Goal: Task Accomplishment & Management: Manage account settings

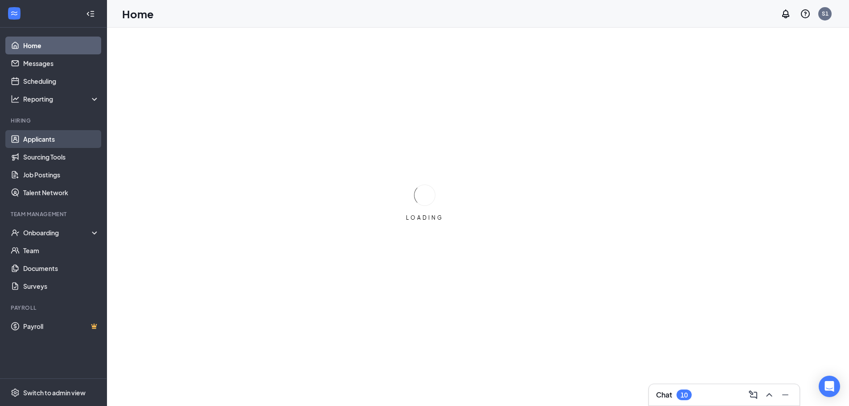
click at [38, 137] on link "Applicants" at bounding box center [61, 139] width 76 height 18
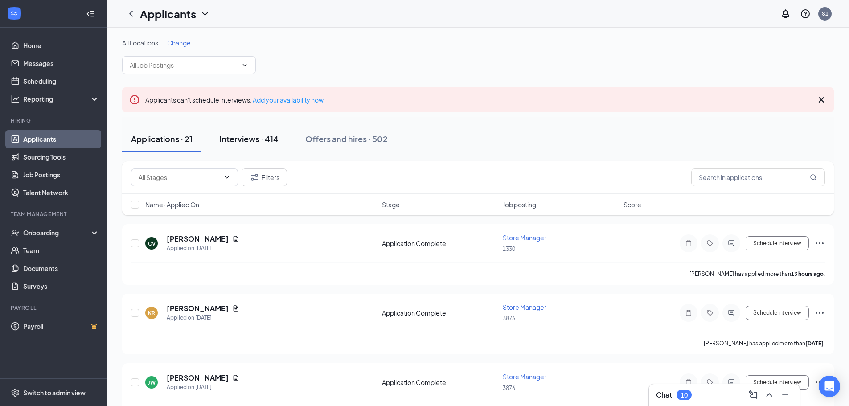
click at [239, 136] on div "Interviews · 414" at bounding box center [248, 138] width 59 height 11
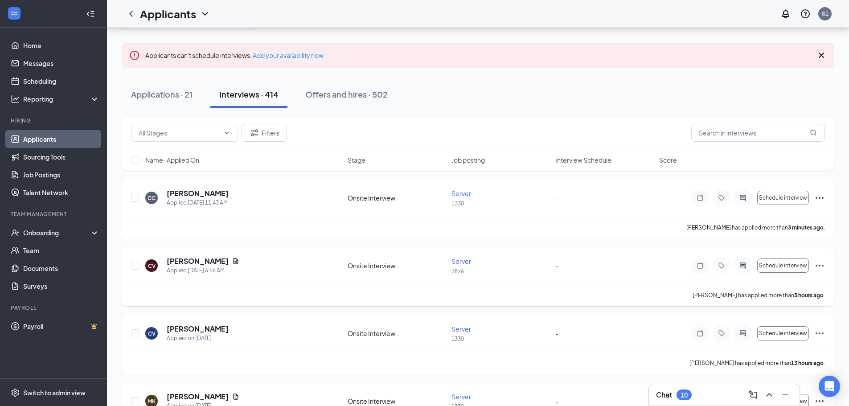
scroll to position [89, 0]
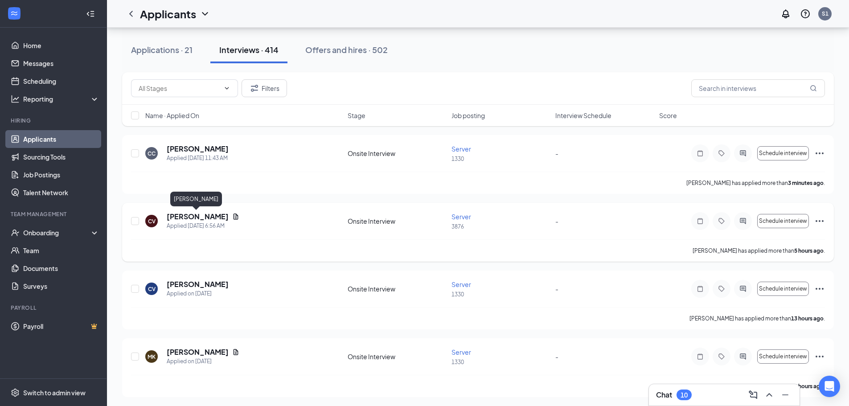
click at [192, 214] on h5 "[PERSON_NAME]" at bounding box center [198, 217] width 62 height 10
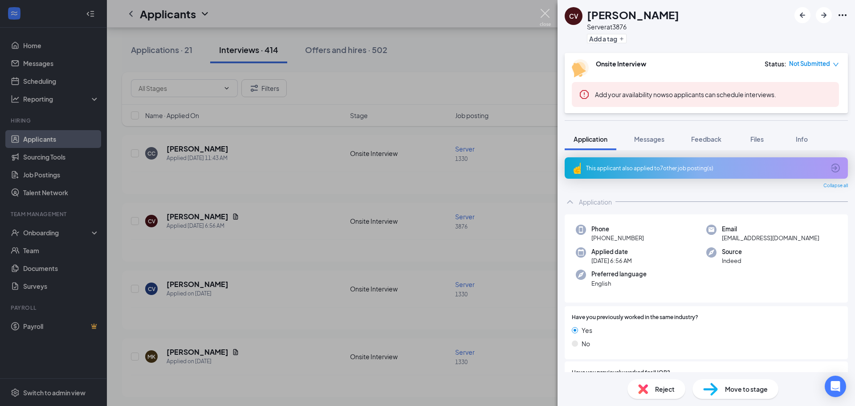
click at [544, 11] on img at bounding box center [545, 17] width 11 height 17
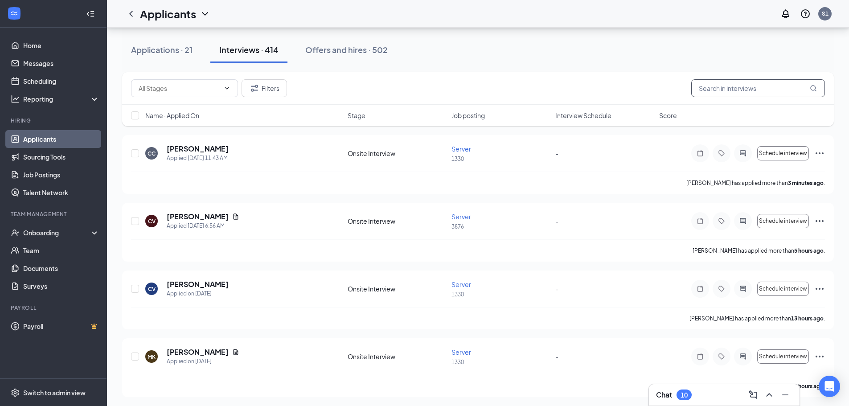
click at [716, 86] on input "text" at bounding box center [758, 88] width 134 height 18
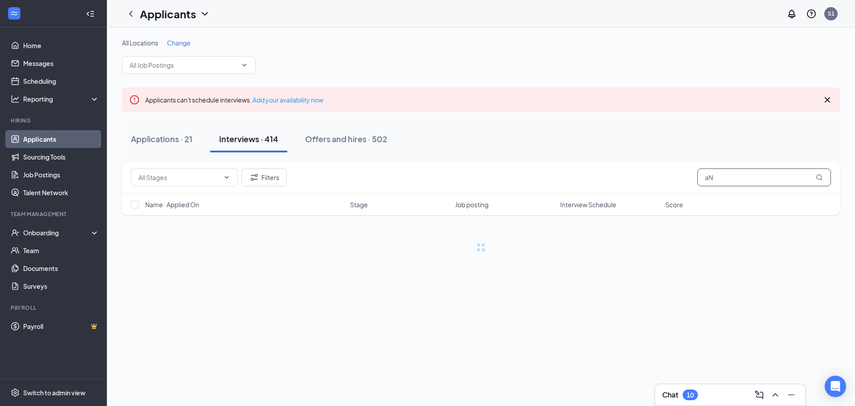
type input "a"
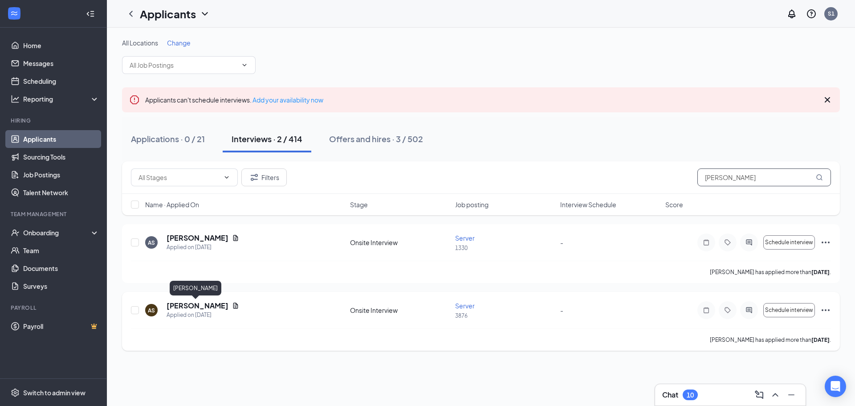
type input "[PERSON_NAME]"
click at [189, 305] on h5 "[PERSON_NAME]" at bounding box center [198, 306] width 62 height 10
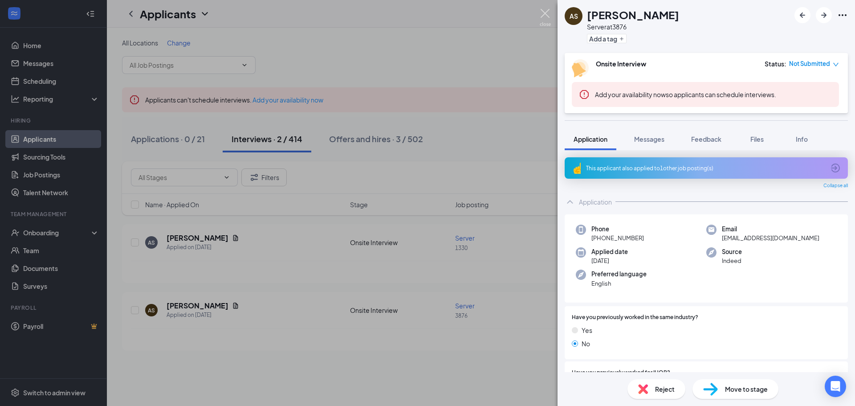
click at [545, 14] on img at bounding box center [545, 17] width 11 height 17
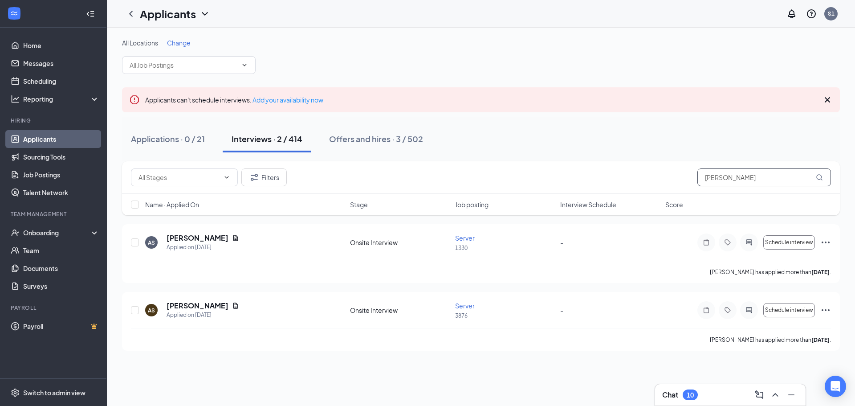
drag, startPoint x: 746, startPoint y: 177, endPoint x: 694, endPoint y: 191, distance: 53.9
click at [694, 191] on div "Filters [PERSON_NAME]" at bounding box center [481, 177] width 718 height 33
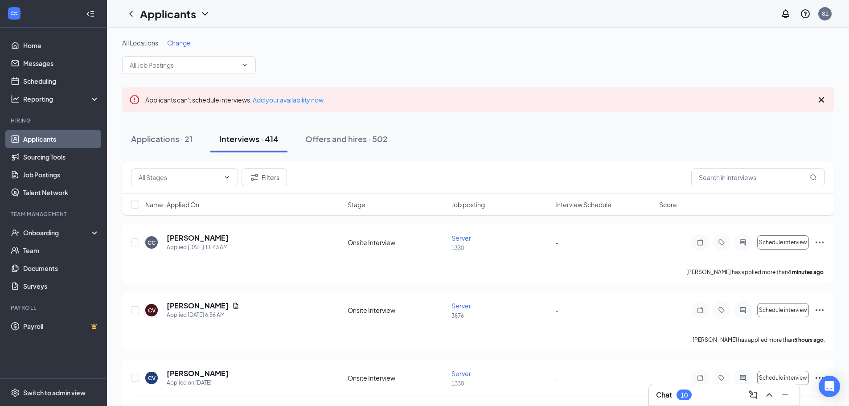
click at [180, 43] on span "Change" at bounding box center [179, 43] width 24 height 8
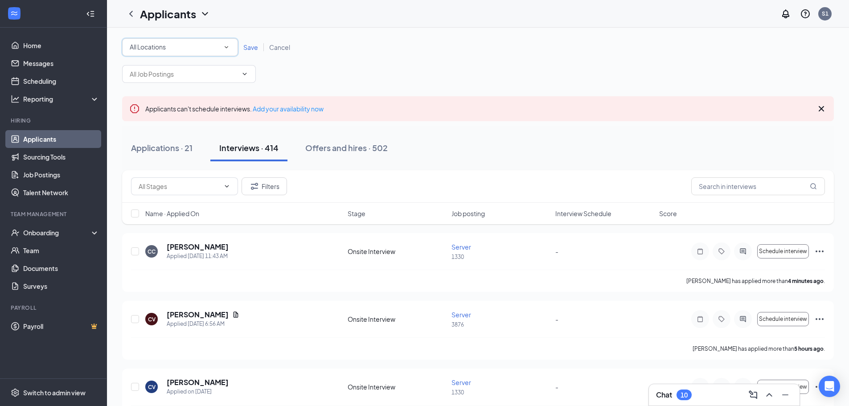
click at [177, 46] on div "All Locations" at bounding box center [180, 47] width 101 height 11
click at [142, 116] on span "3876" at bounding box center [136, 115] width 14 height 8
click at [254, 47] on span "Save" at bounding box center [250, 47] width 15 height 8
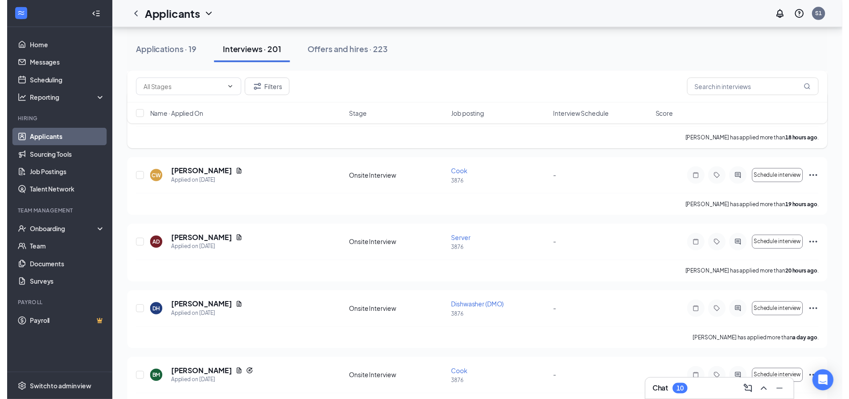
scroll to position [356, 0]
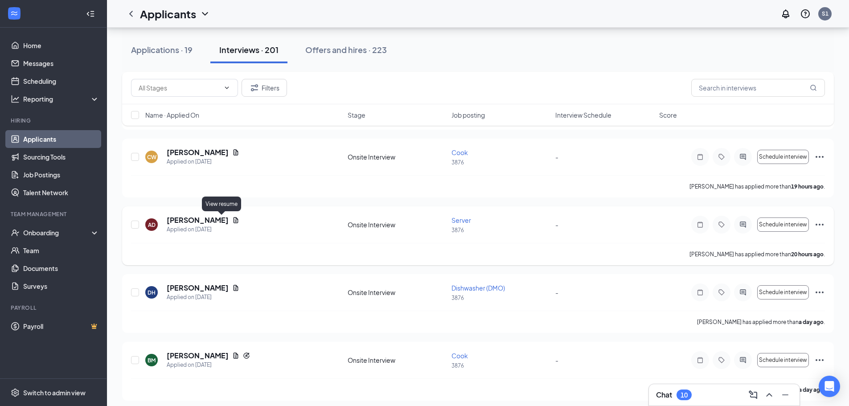
click at [233, 219] on icon "Document" at bounding box center [235, 220] width 5 height 6
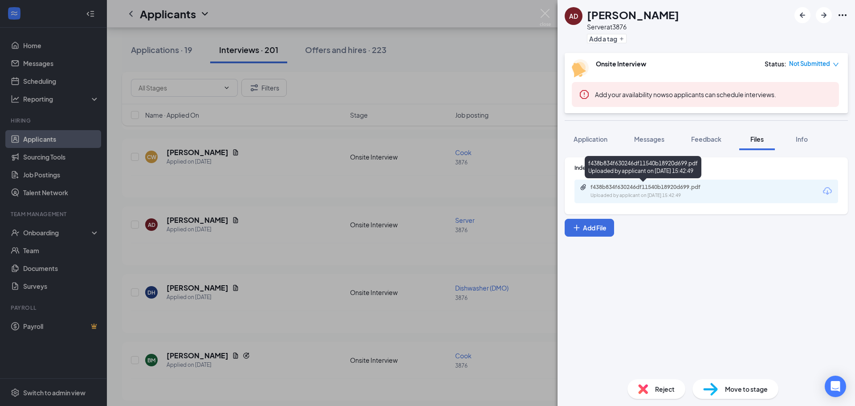
click at [637, 194] on div "Uploaded by applicant on [DATE] 15:42:49" at bounding box center [658, 195] width 134 height 7
click at [546, 10] on img at bounding box center [545, 17] width 11 height 17
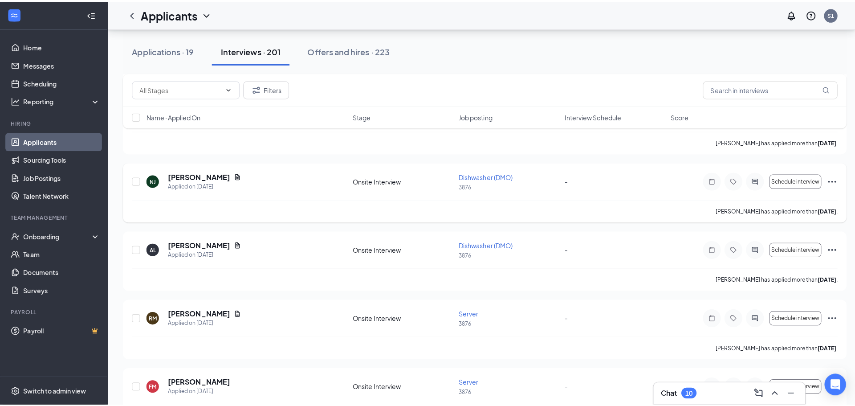
scroll to position [935, 0]
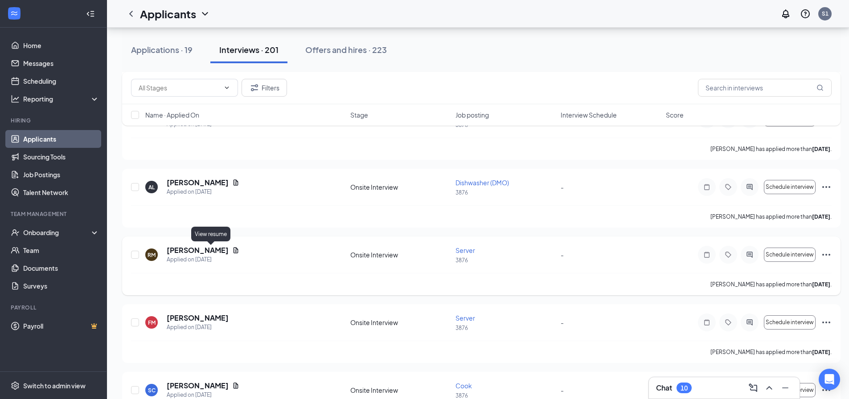
click at [233, 251] on icon "Document" at bounding box center [235, 250] width 5 height 6
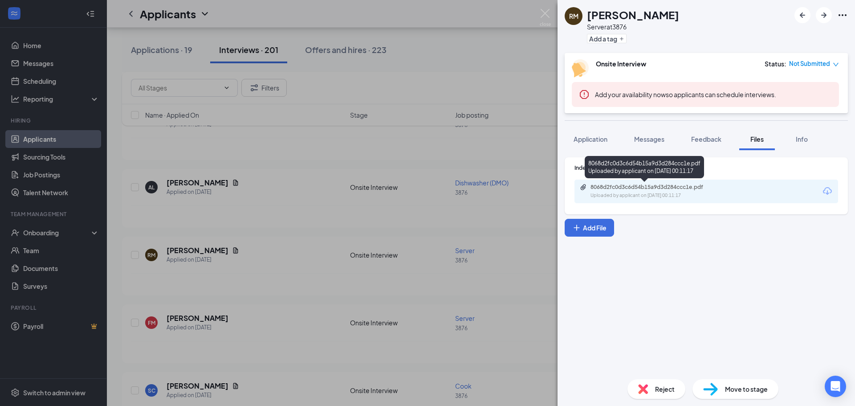
click at [607, 192] on div "8068d2fc0d3c6d54b15a9d3d284ccc1e.pdf Uploaded by applicant on [DATE] 00:11:17" at bounding box center [652, 192] width 144 height 16
click at [807, 136] on span "Info" at bounding box center [802, 139] width 12 height 8
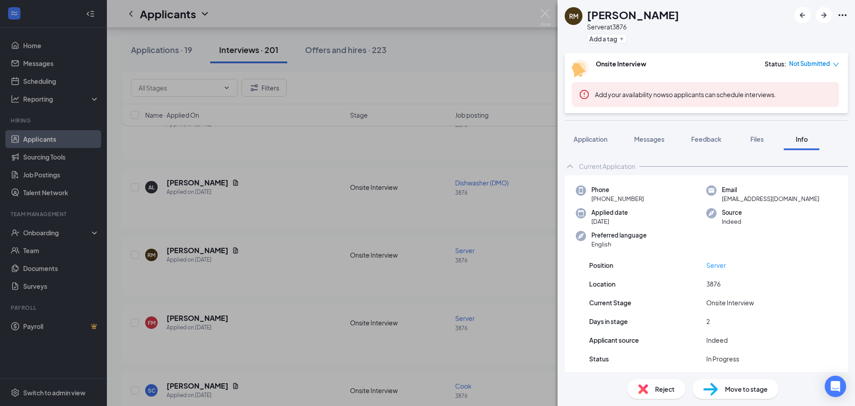
scroll to position [30, 0]
